Goal: Find specific page/section: Find specific page/section

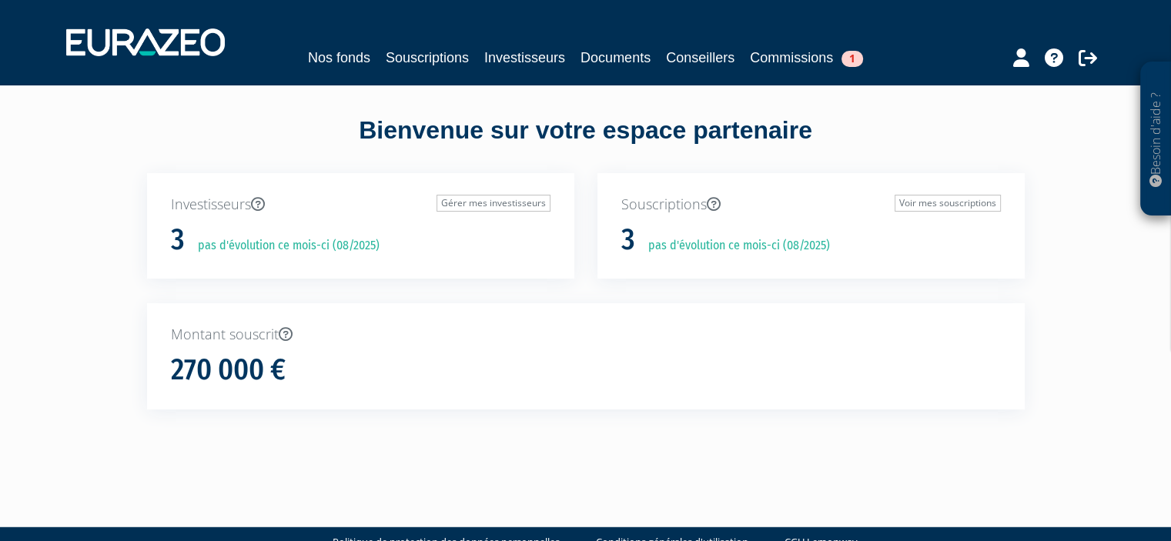
click at [340, 45] on div "Nos fonds Souscriptions Investisseurs Documents Conseillers Commissions 1" at bounding box center [585, 42] width 1061 height 57
click at [337, 52] on link "Nos fonds" at bounding box center [339, 58] width 62 height 22
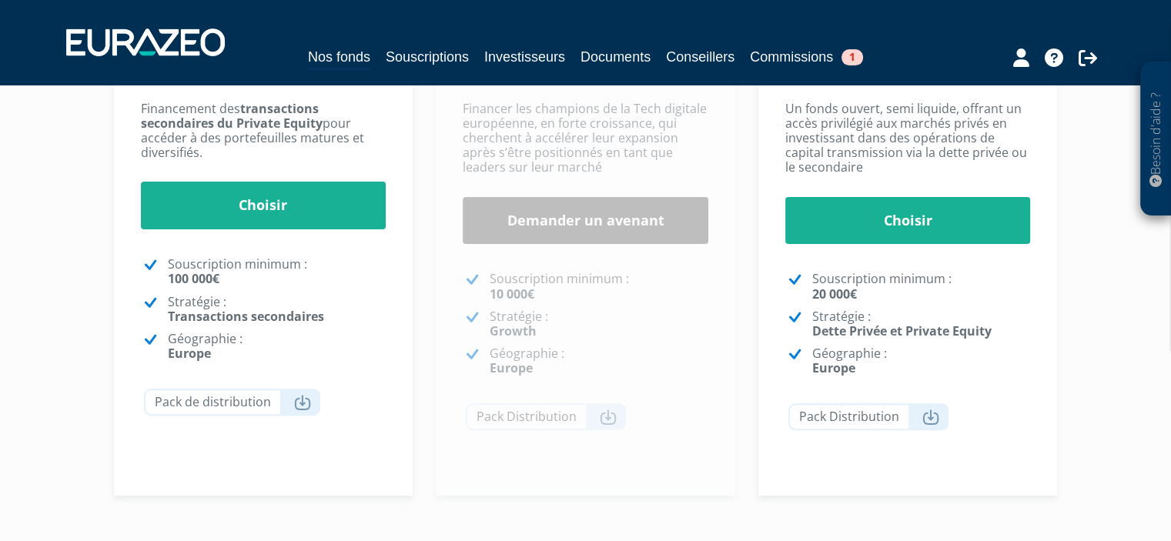
scroll to position [385, 0]
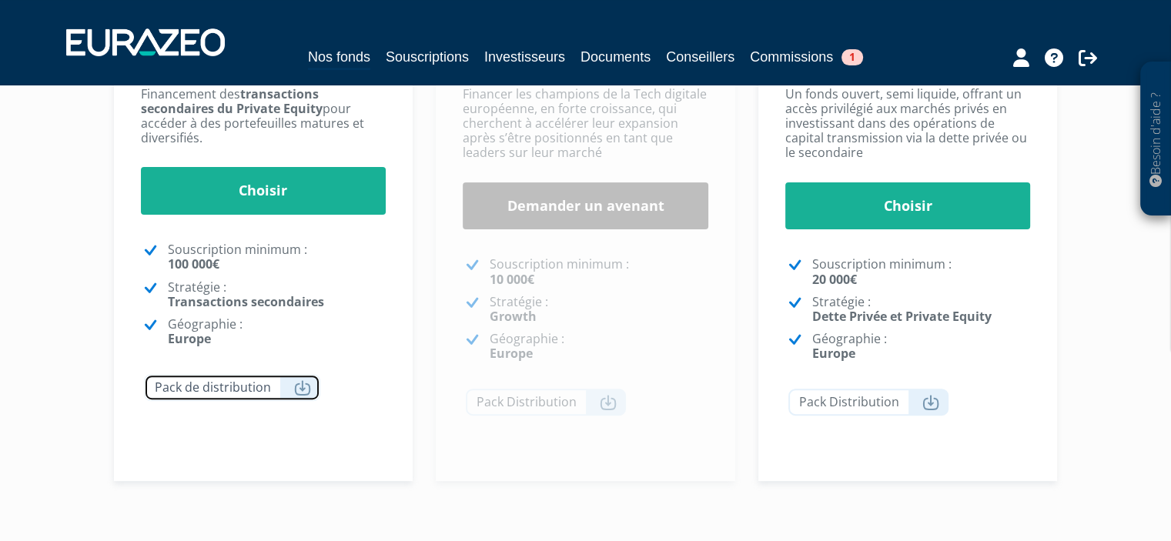
click at [206, 385] on link "Pack de distribution" at bounding box center [232, 387] width 176 height 27
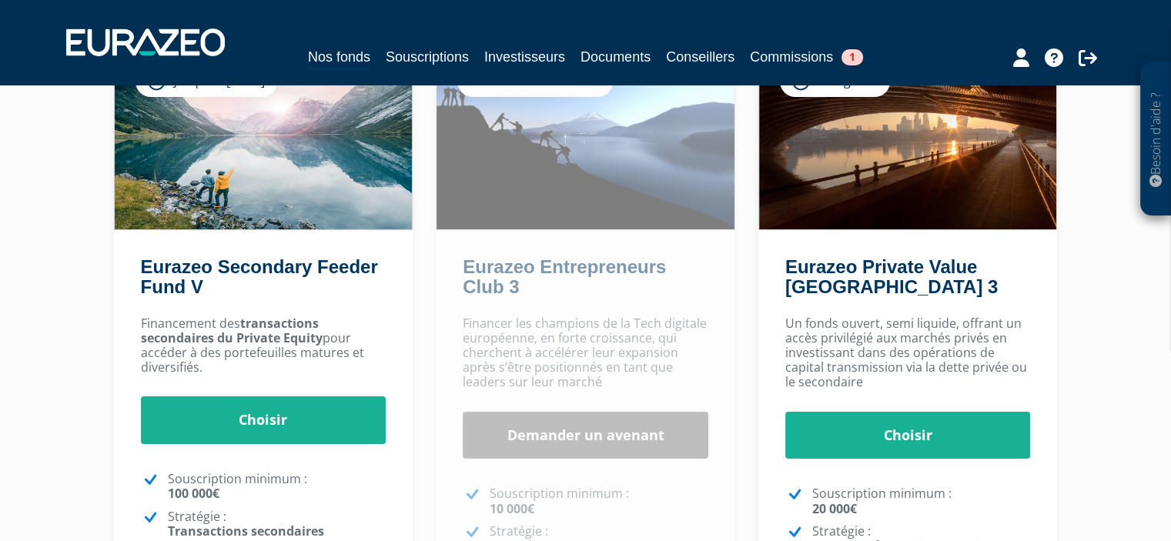
scroll to position [77, 0]
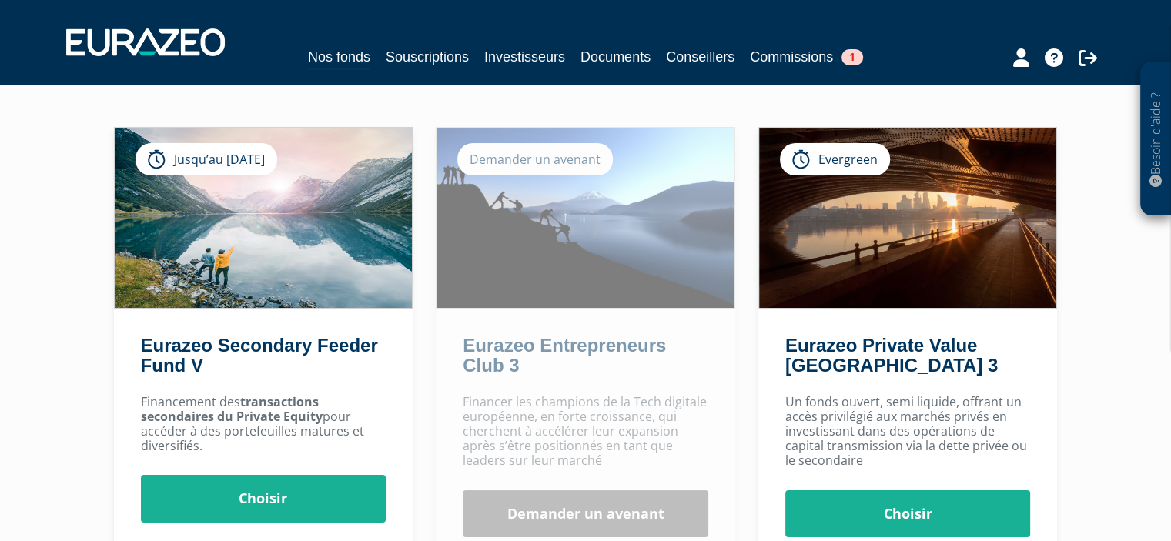
click at [186, 156] on div "Jusqu’au [DATE]" at bounding box center [206, 159] width 142 height 32
click at [64, 175] on div "Besoin d'aide ? × J'ai besoin d'aide Si vous avez une question à propos du fonc…" at bounding box center [585, 394] width 1171 height 943
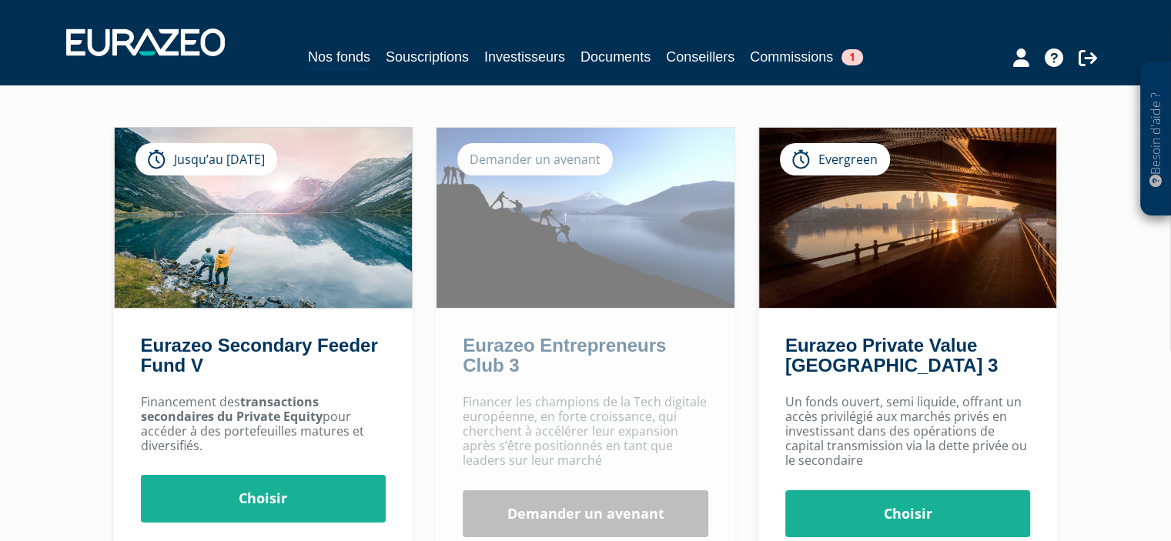
scroll to position [308, 0]
